Goal: Task Accomplishment & Management: Use online tool/utility

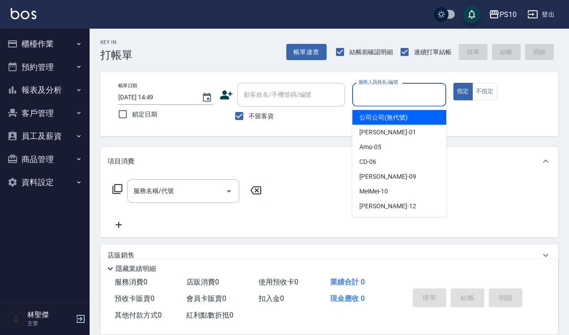
click at [381, 99] on input "服務人員姓名/編號" at bounding box center [399, 95] width 86 height 16
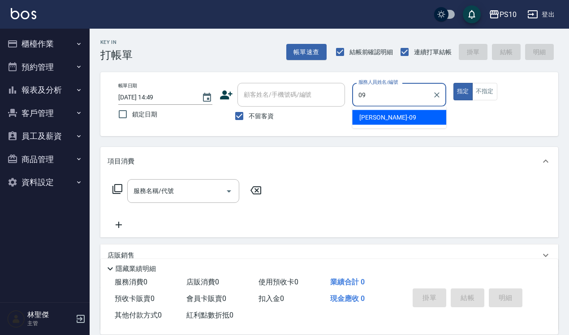
type input "[PERSON_NAME]-09"
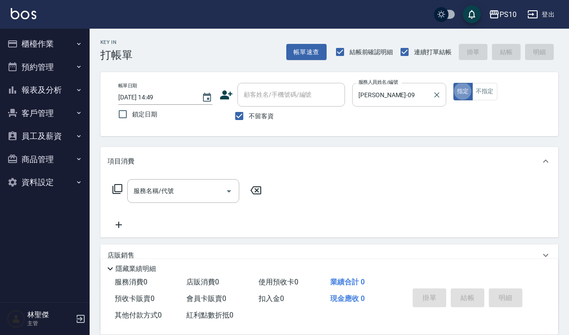
type button "true"
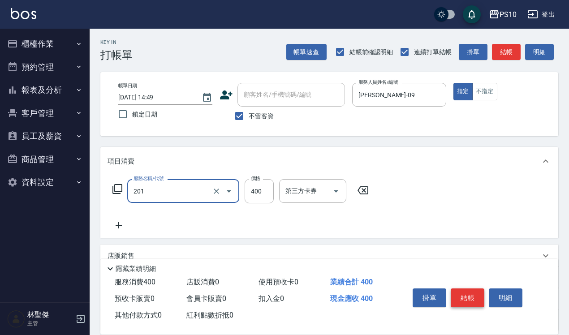
type input "剪髮(201)"
click at [471, 294] on button "結帳" at bounding box center [468, 298] width 34 height 19
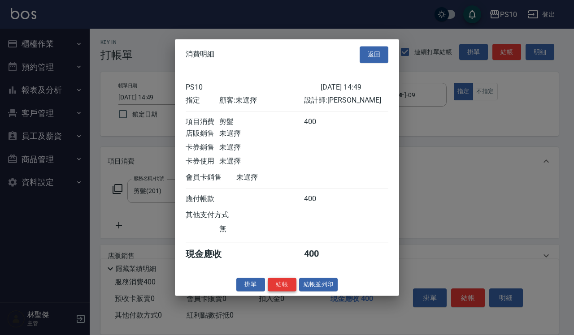
click at [281, 292] on button "結帳" at bounding box center [282, 285] width 29 height 14
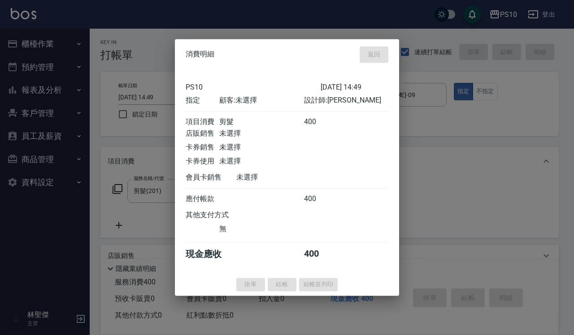
type input "[DATE] 14:50"
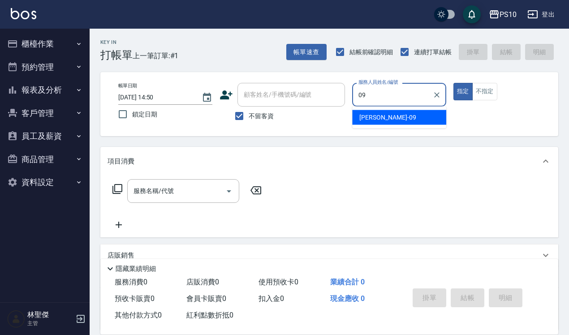
type input "[PERSON_NAME]-09"
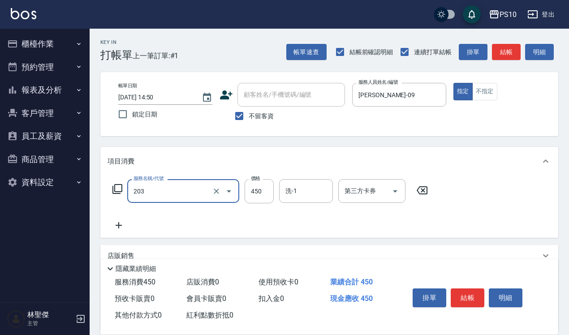
type input "剪+洗(203)"
type input "650"
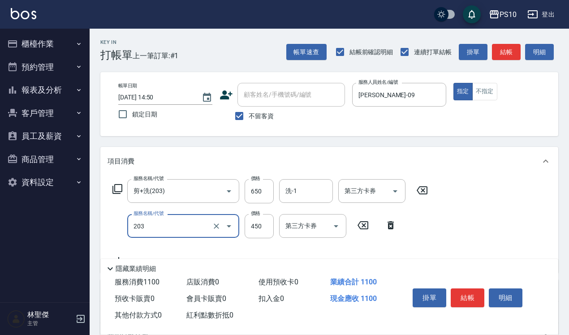
type input "剪+洗(203)"
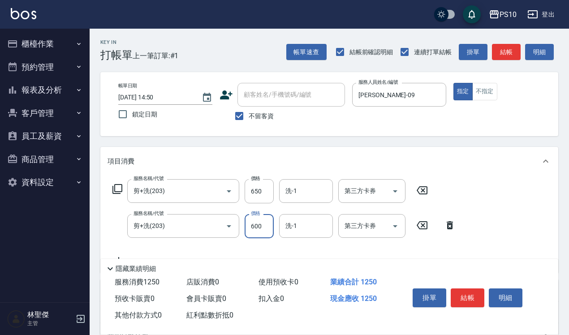
type input "600"
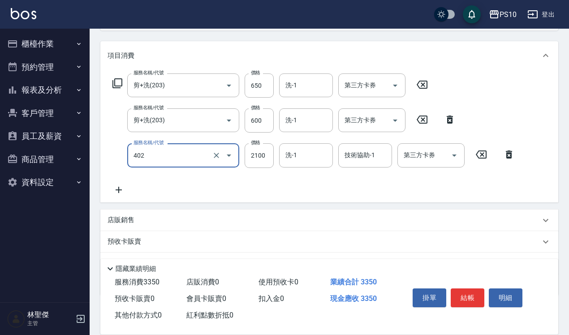
scroll to position [112, 0]
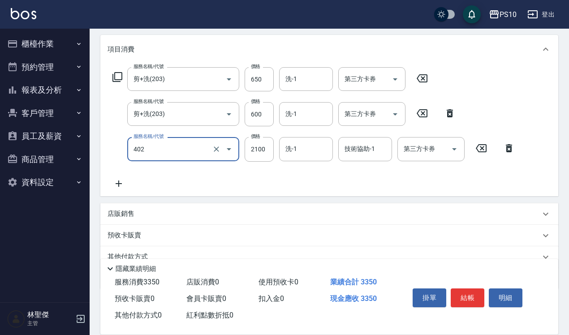
type input "染髮中髮(402)"
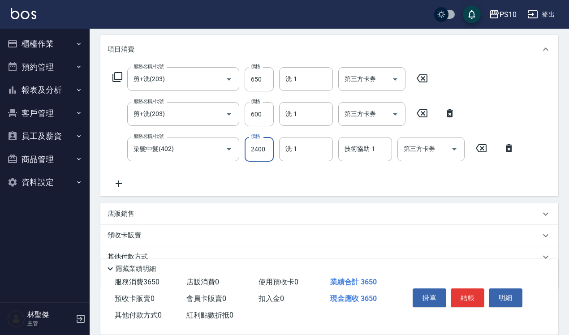
type input "2400"
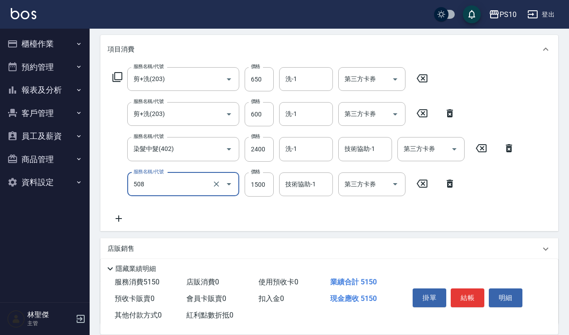
type input "5G中髮(508)"
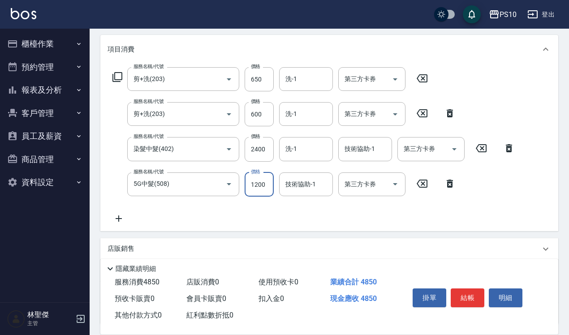
type input "1200"
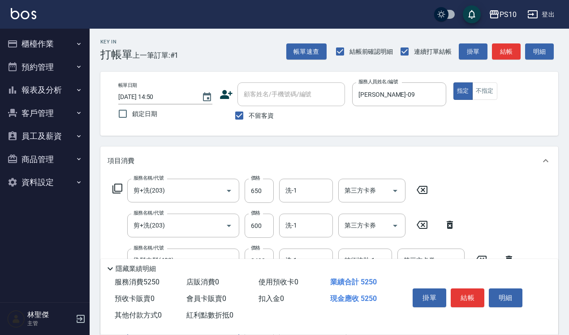
scroll to position [0, 0]
type input "剪髮(201)"
click at [472, 289] on button "結帳" at bounding box center [468, 298] width 34 height 19
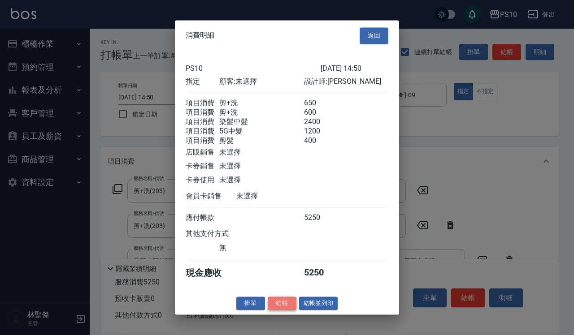
click at [285, 310] on button "結帳" at bounding box center [282, 304] width 29 height 14
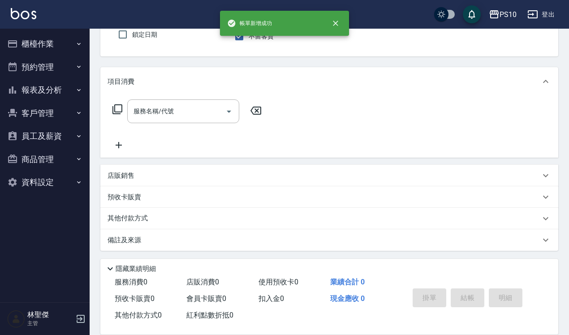
scroll to position [81, 0]
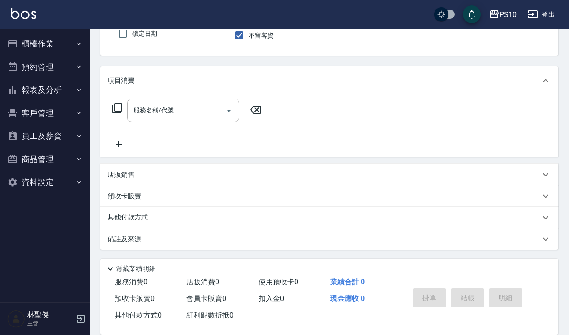
click at [37, 42] on button "櫃檯作業" at bounding box center [45, 43] width 82 height 23
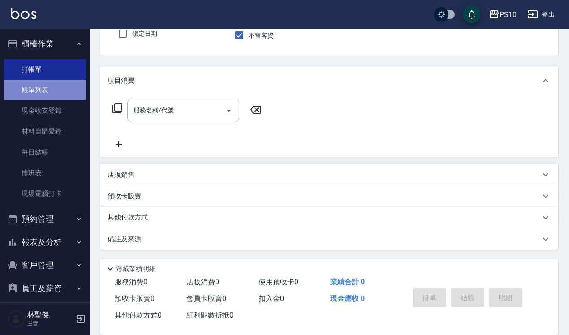
click at [52, 92] on link "帳單列表" at bounding box center [45, 90] width 82 height 21
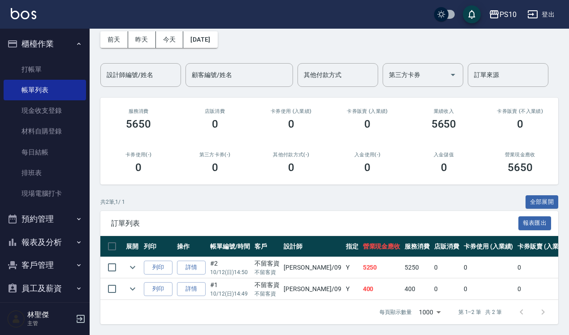
scroll to position [49, 0]
click at [65, 62] on link "打帳單" at bounding box center [45, 69] width 82 height 21
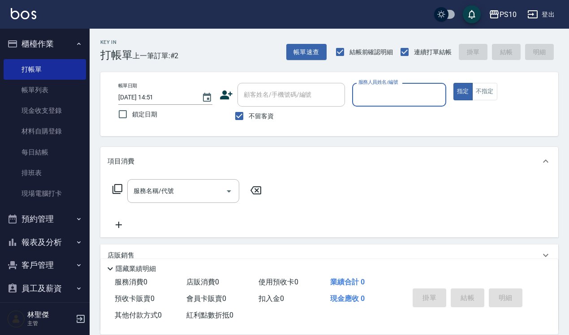
click at [233, 41] on div "Key In 打帳單 上一筆訂單:#2 帳單速查 結帳前確認明細 連續打單結帳 掛單 結帳 明細" at bounding box center [324, 45] width 469 height 33
